Goal: Task Accomplishment & Management: Manage account settings

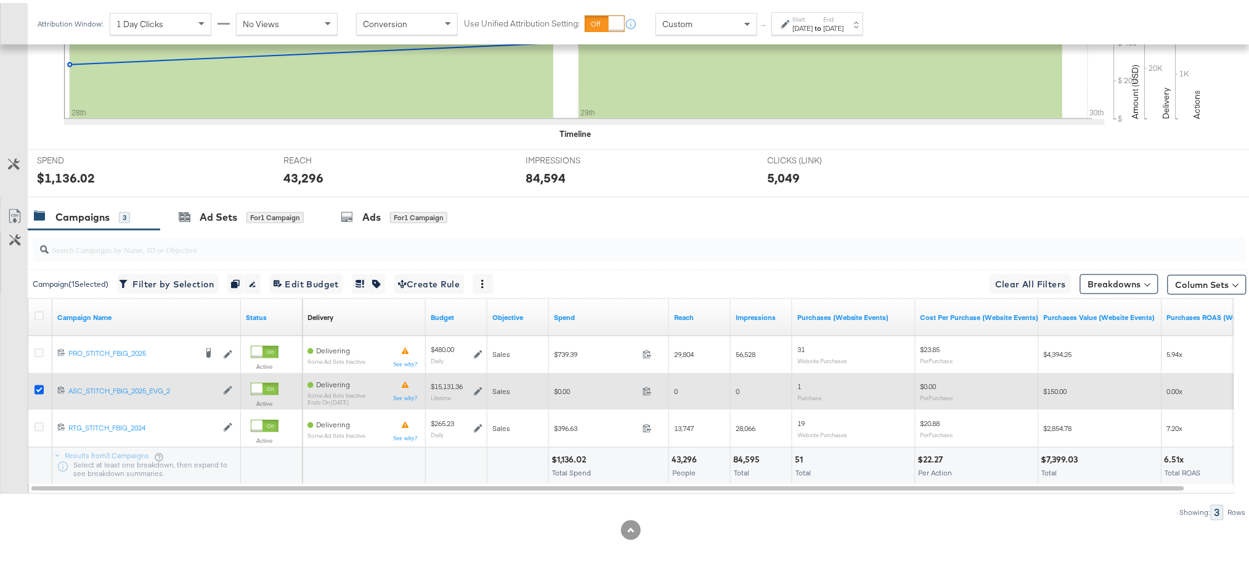
click at [35, 384] on icon at bounding box center [39, 386] width 9 height 9
click at [0, 0] on input "checkbox" at bounding box center [0, 0] width 0 height 0
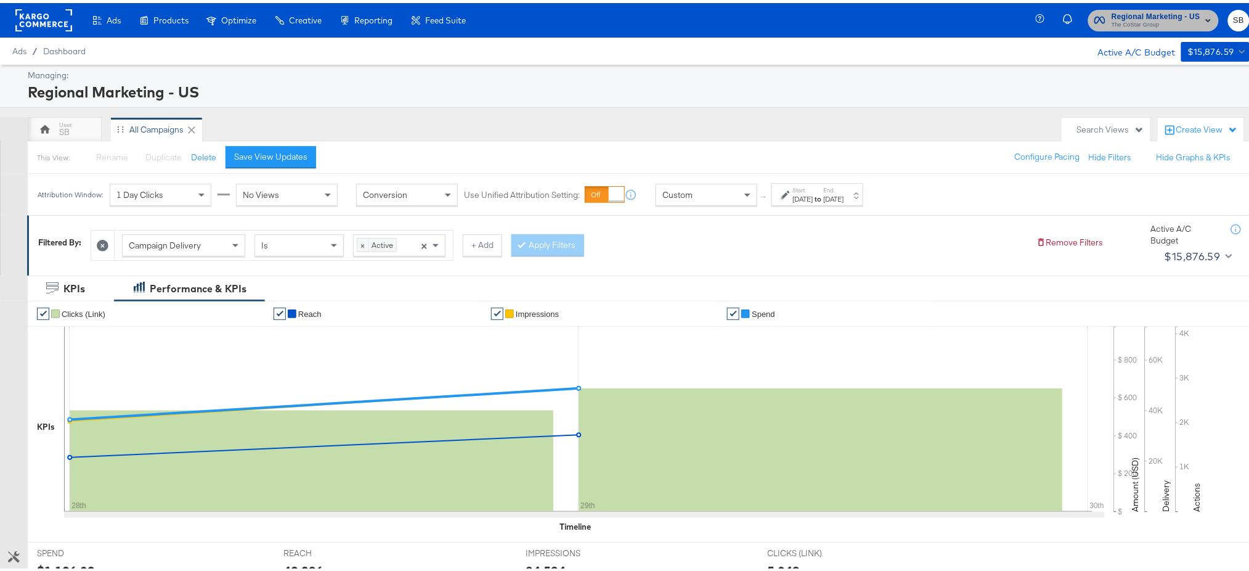
click at [1136, 18] on span "The CoStar Group" at bounding box center [1156, 22] width 89 height 10
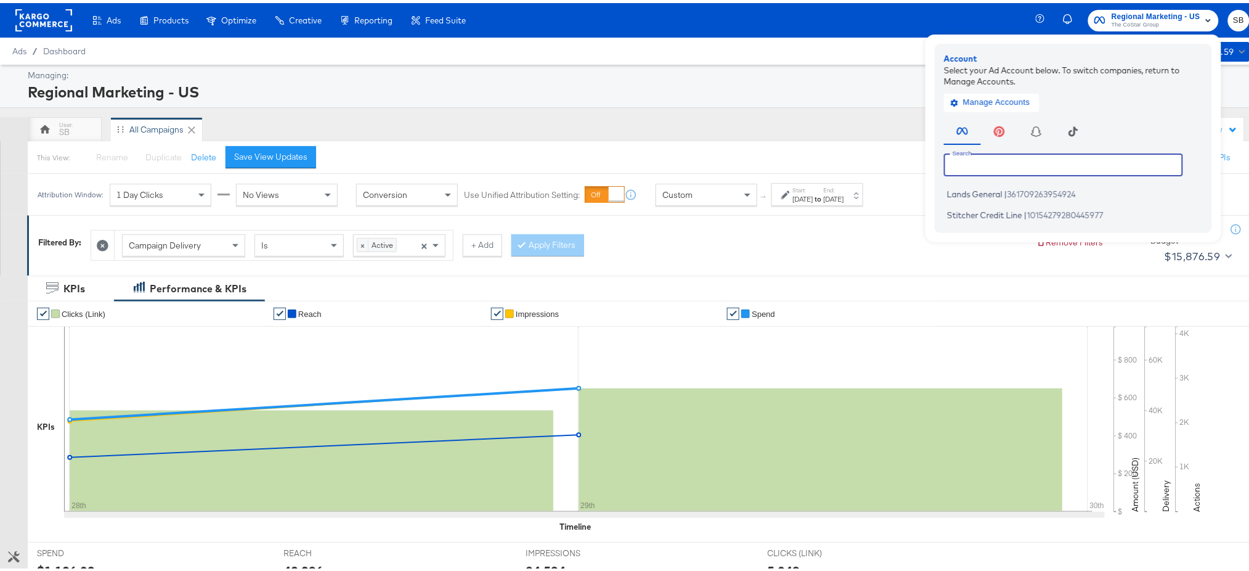
click at [958, 161] on input "text" at bounding box center [1063, 161] width 239 height 22
click at [39, 18] on rect at bounding box center [43, 17] width 57 height 22
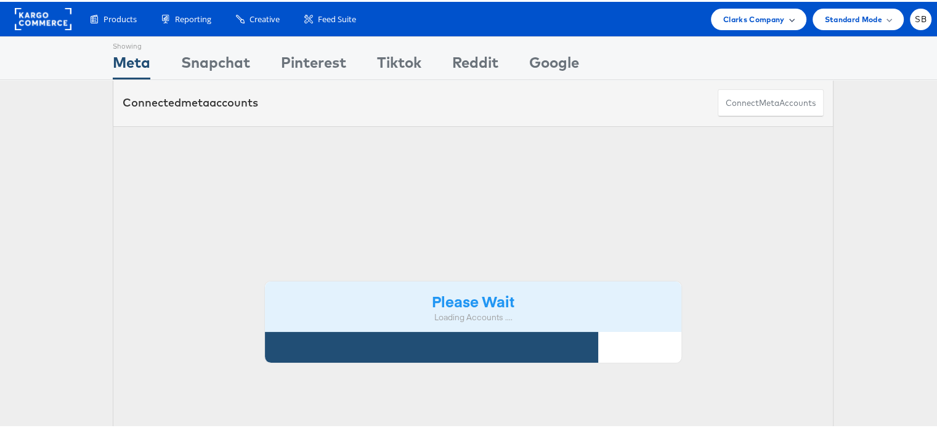
click at [764, 12] on span "Clarks Company" at bounding box center [754, 17] width 62 height 13
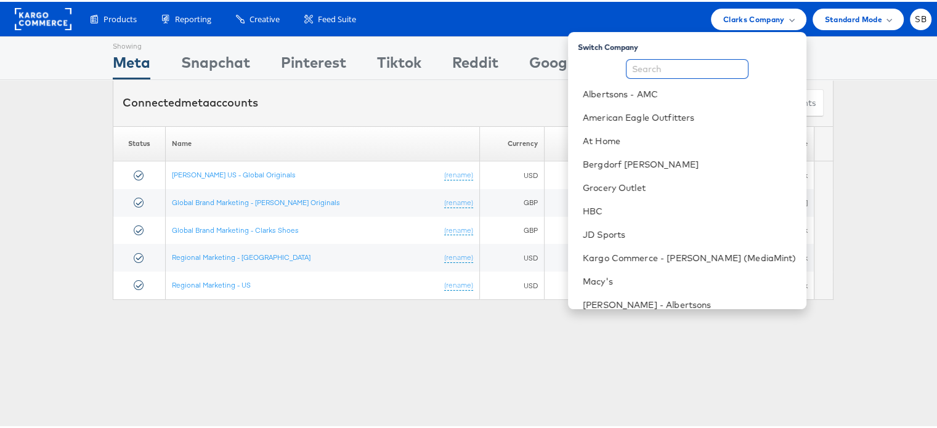
click at [668, 70] on input "text" at bounding box center [687, 67] width 123 height 20
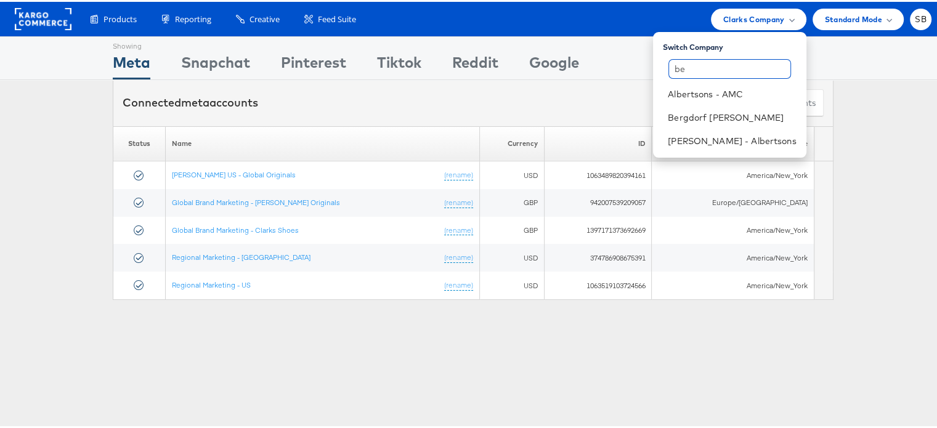
type input "be"
